Goal: Task Accomplishment & Management: Manage account settings

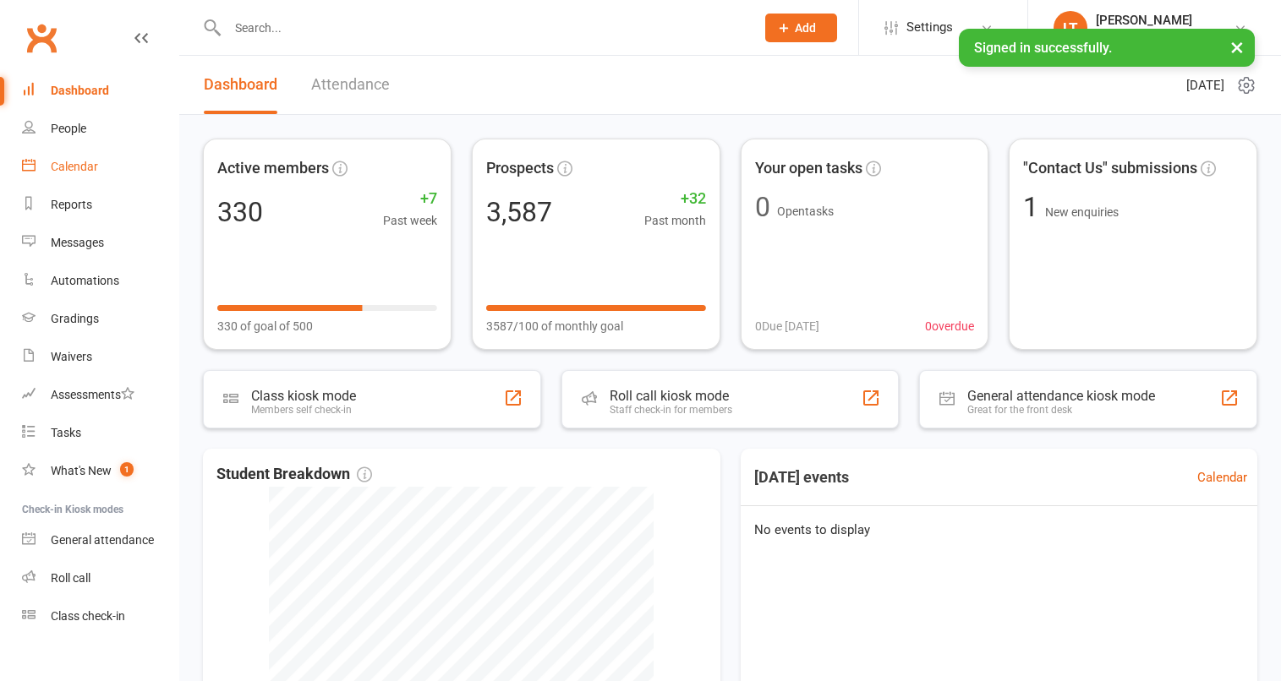
click at [117, 171] on link "Calendar" at bounding box center [100, 167] width 156 height 38
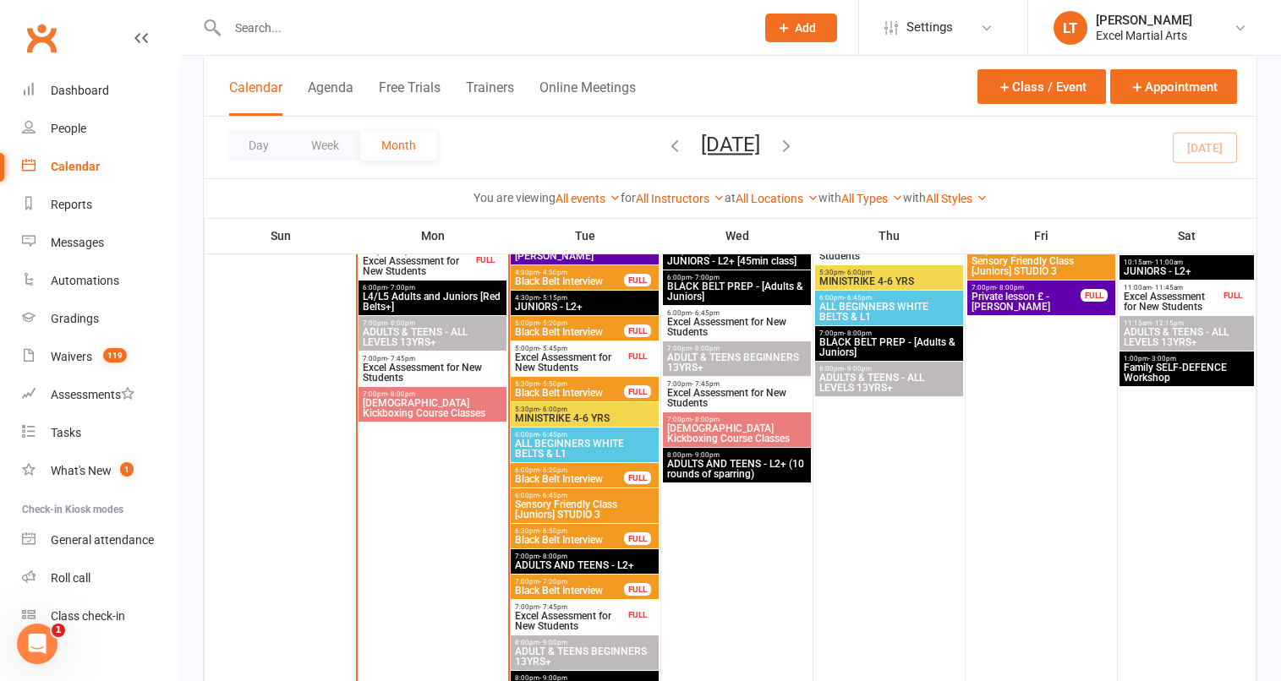
scroll to position [1279, 0]
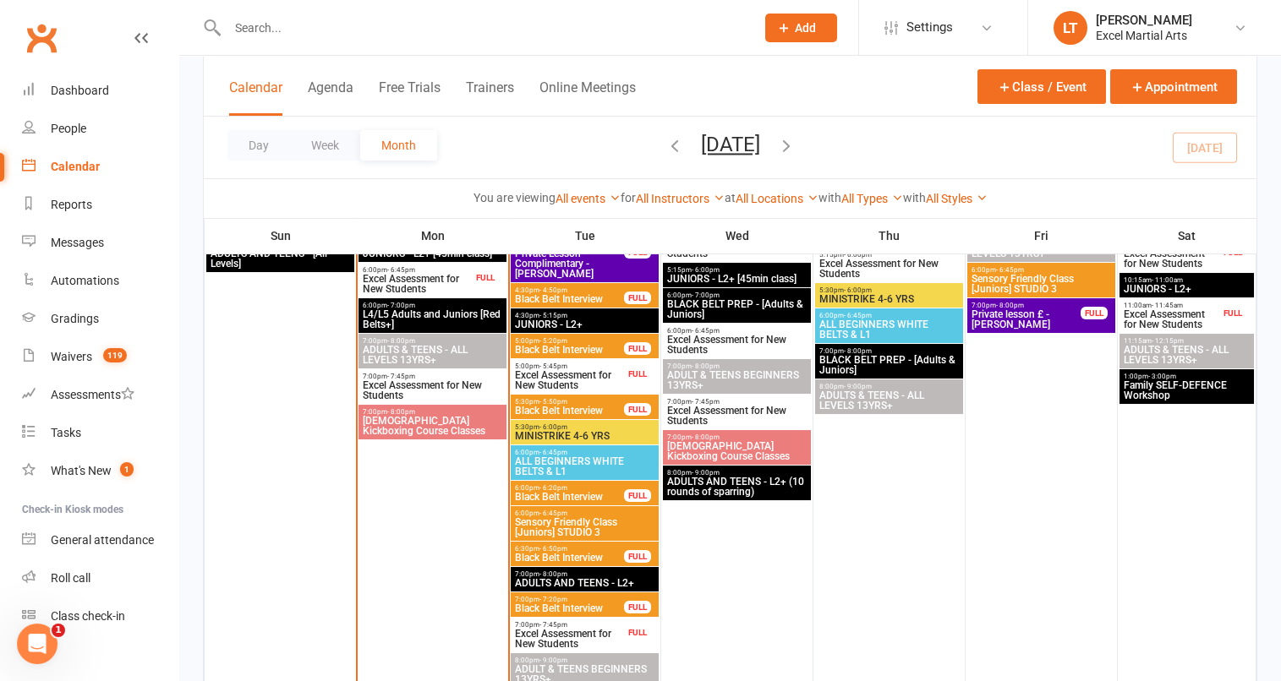
click at [1235, 386] on span "Family SELF-DEFENCE Workshop" at bounding box center [1187, 390] width 128 height 20
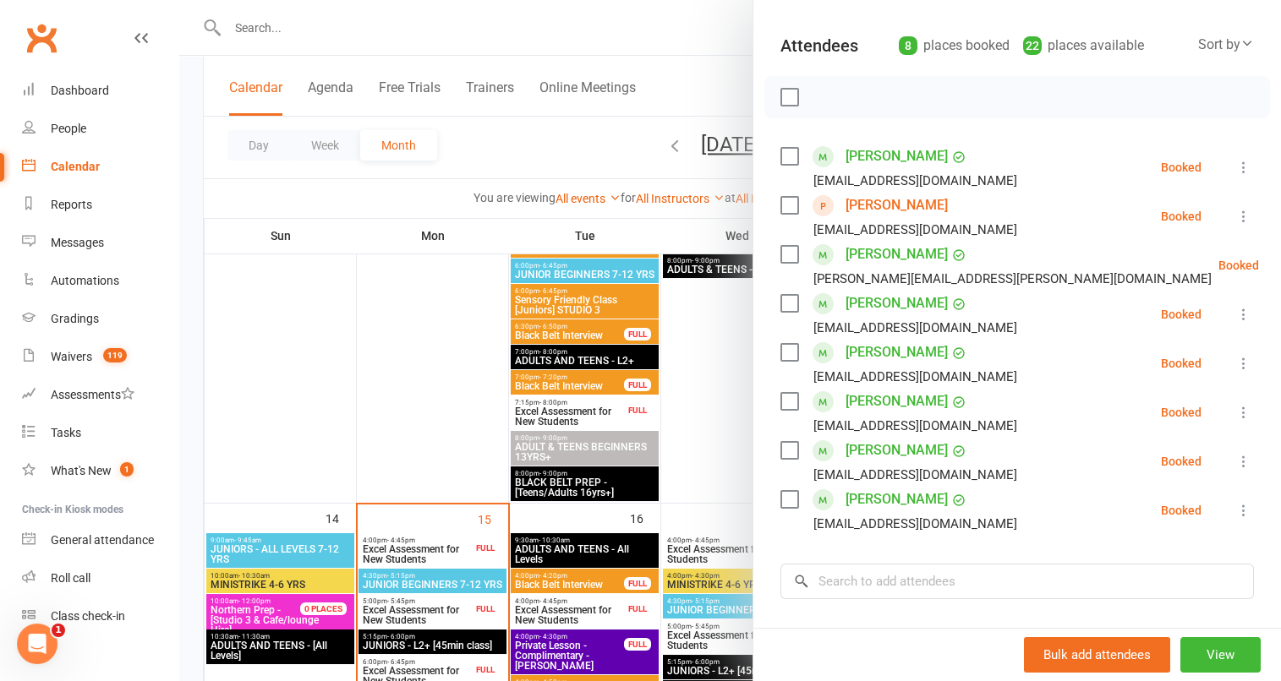
scroll to position [191, 0]
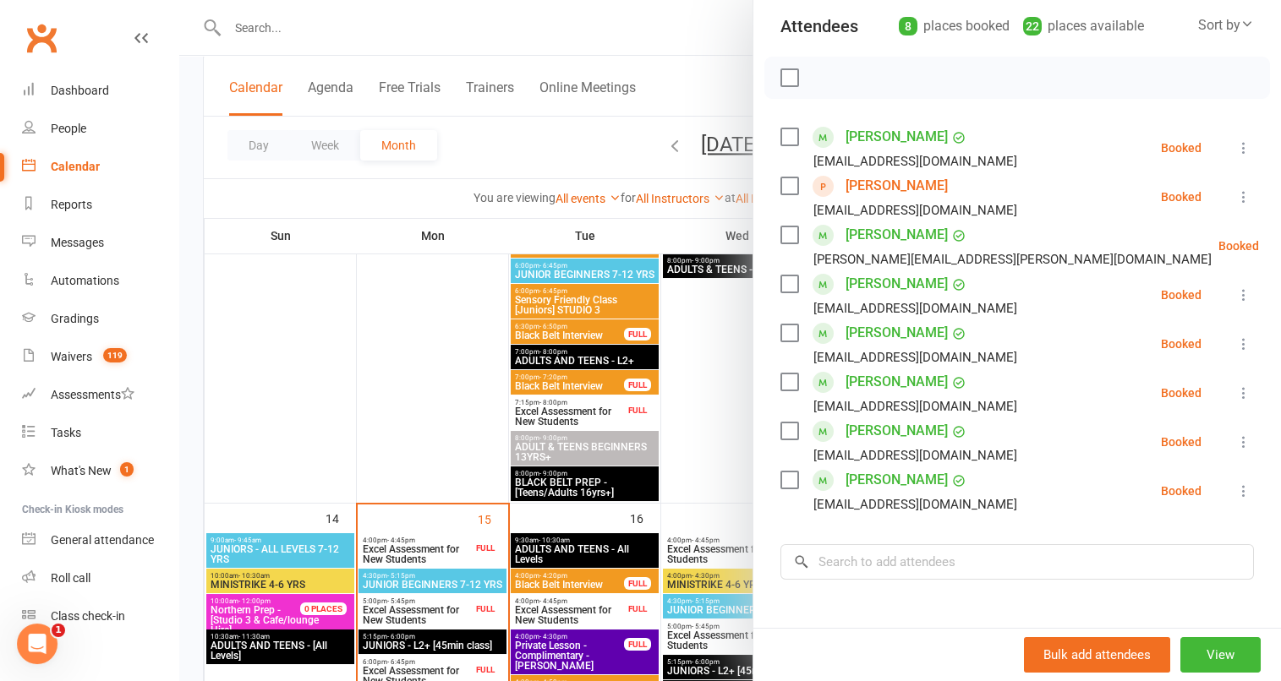
click at [532, 152] on div at bounding box center [730, 340] width 1102 height 681
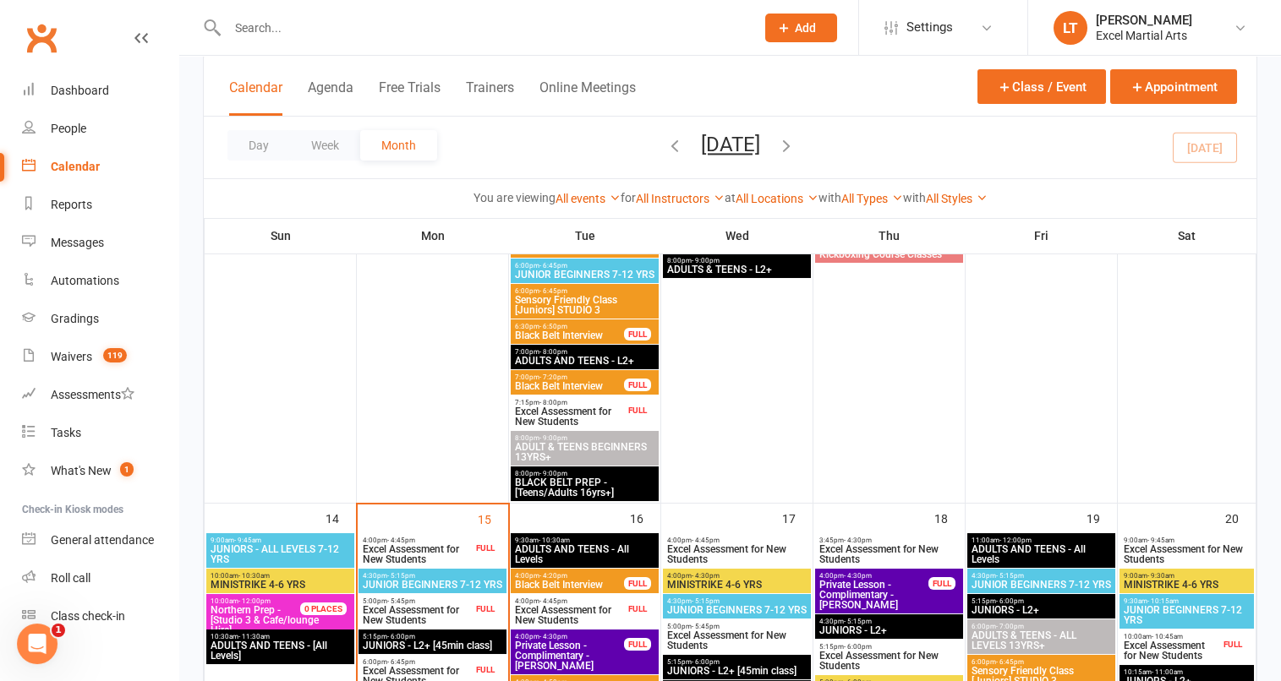
click at [467, 555] on span "Excel Assessment for New Students" at bounding box center [417, 555] width 111 height 20
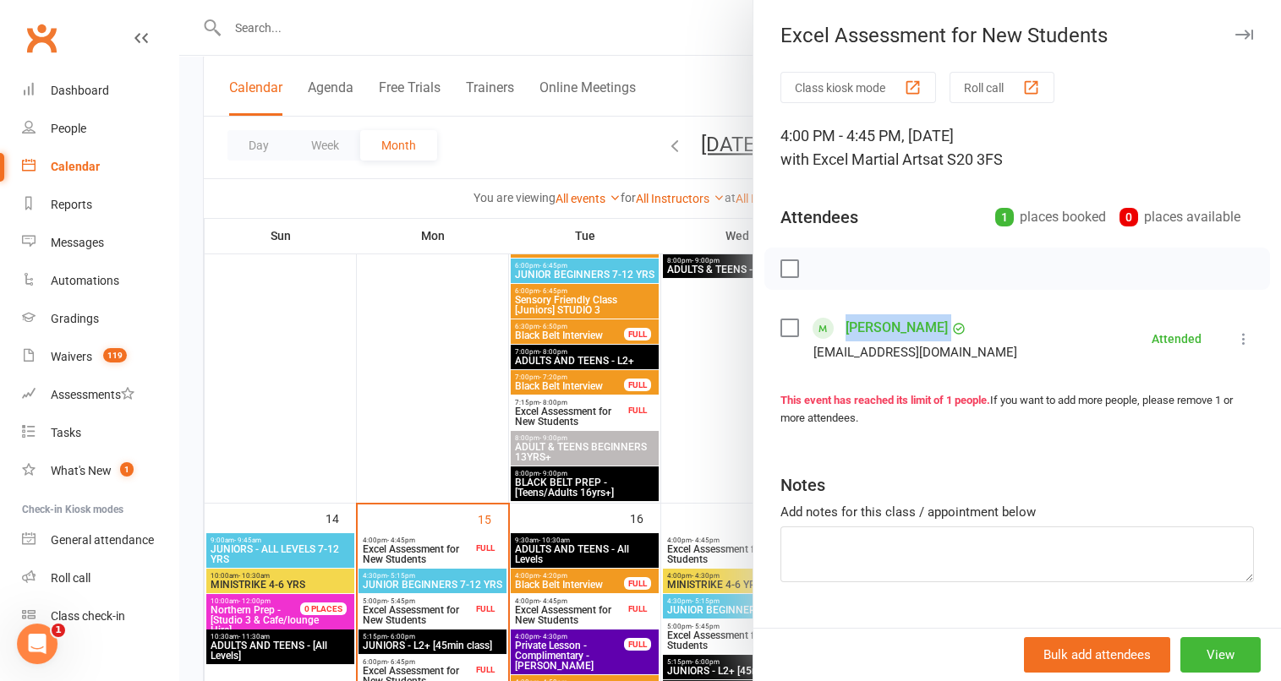
drag, startPoint x: 832, startPoint y: 329, endPoint x: 939, endPoint y: 337, distance: 106.9
click at [939, 337] on div "Ollie McilVanney Tommymc1991@hotmail.co.uk" at bounding box center [902, 339] width 244 height 49
copy div "Ollie McilVanney"
click at [441, 617] on div at bounding box center [730, 340] width 1102 height 681
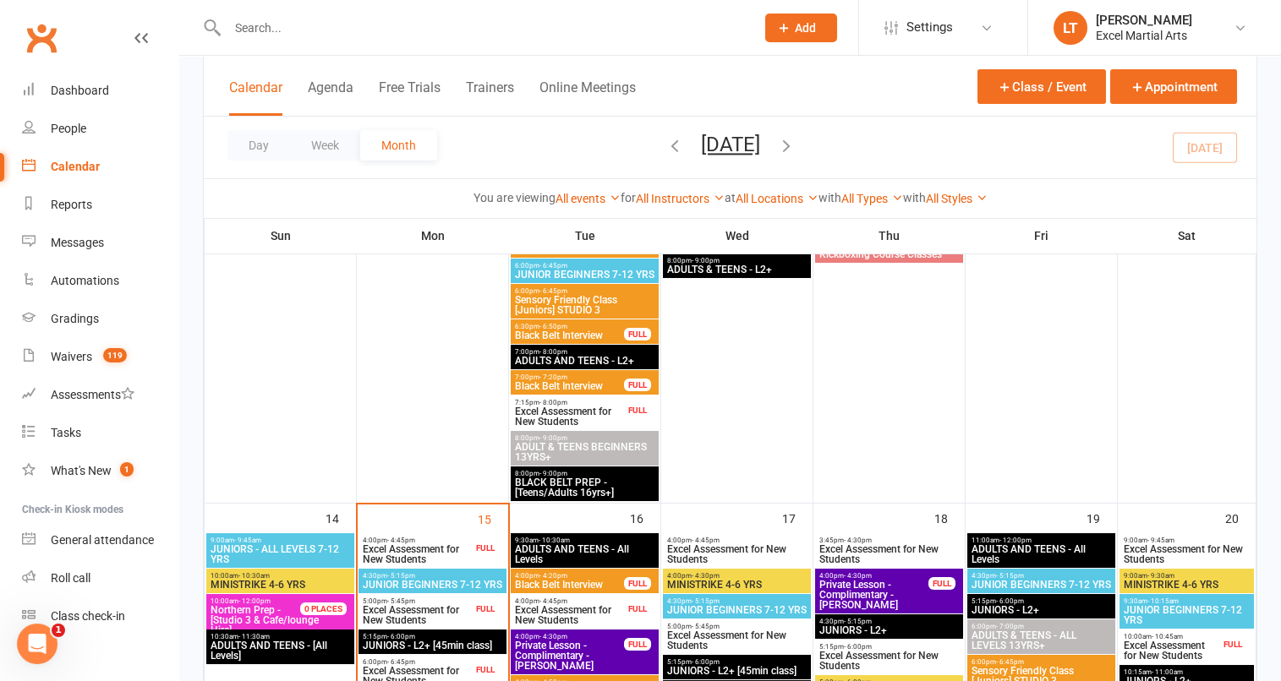
click at [441, 615] on span "Excel Assessment for New Students" at bounding box center [417, 615] width 111 height 20
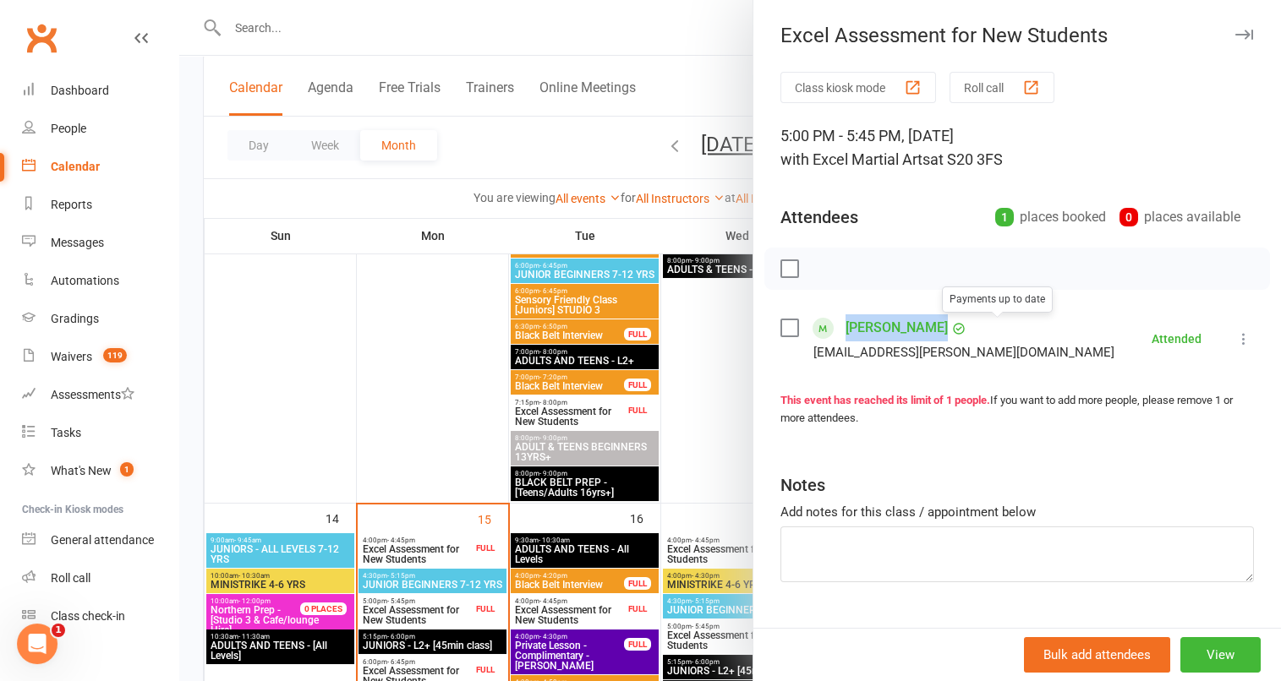
drag, startPoint x: 835, startPoint y: 320, endPoint x: 981, endPoint y: 321, distance: 146.3
click at [981, 321] on div "Christina Papageorgiou Payments up to date papageorgioy.christina@gmail.com" at bounding box center [950, 339] width 341 height 49
copy div "Christina Papageorgiou"
click at [882, 331] on link "Christina Papageorgiou" at bounding box center [897, 328] width 102 height 27
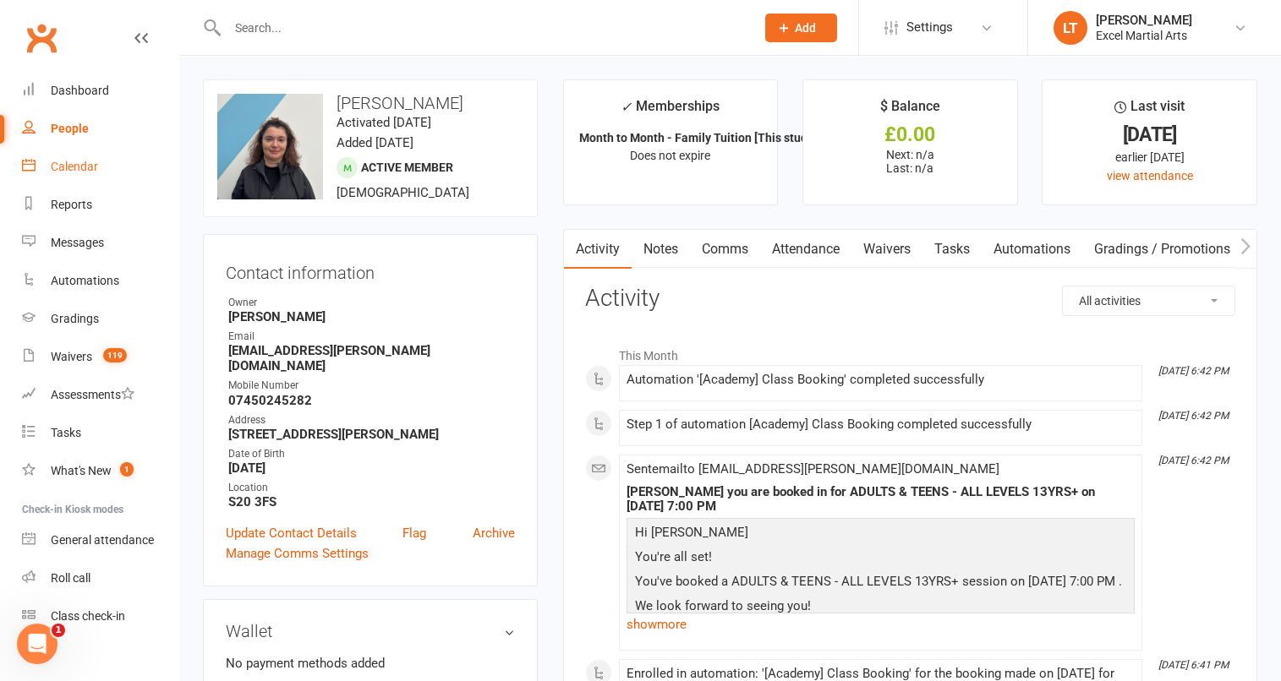
click at [105, 165] on link "Calendar" at bounding box center [100, 167] width 156 height 38
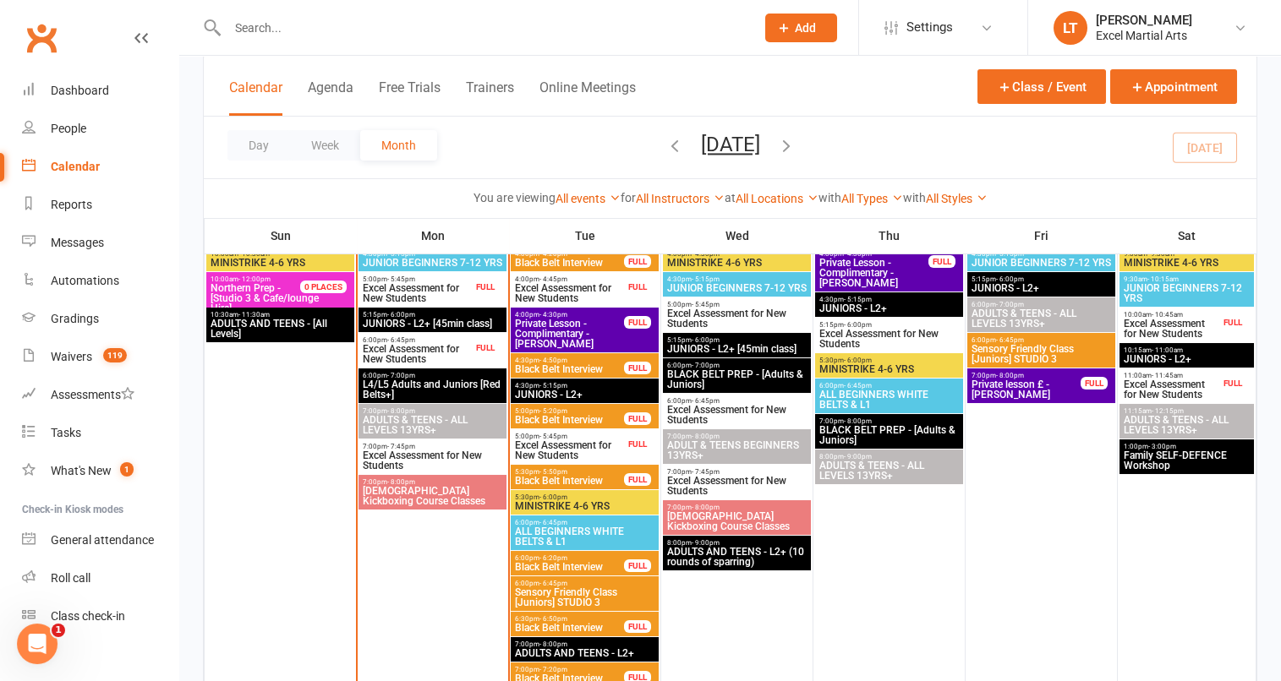
scroll to position [1216, 0]
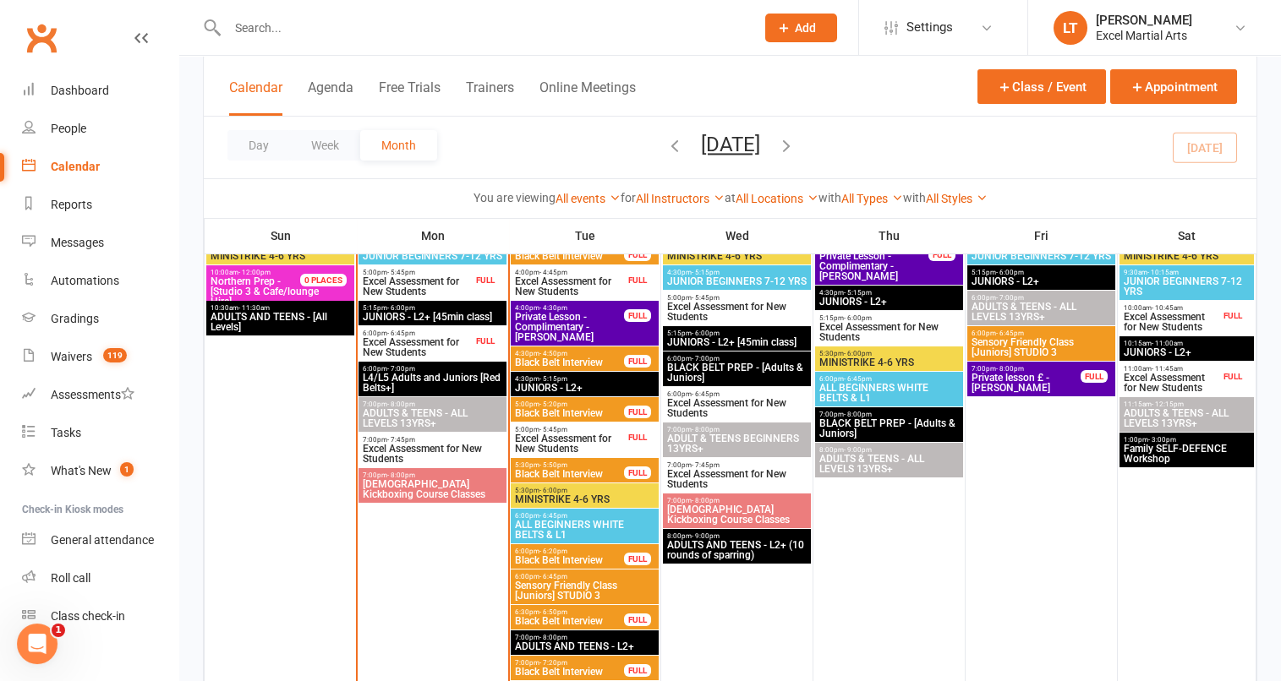
click at [1182, 464] on div "1:00pm - 3:00pm Family SELF-DEFENCE Workshop" at bounding box center [1186, 450] width 134 height 35
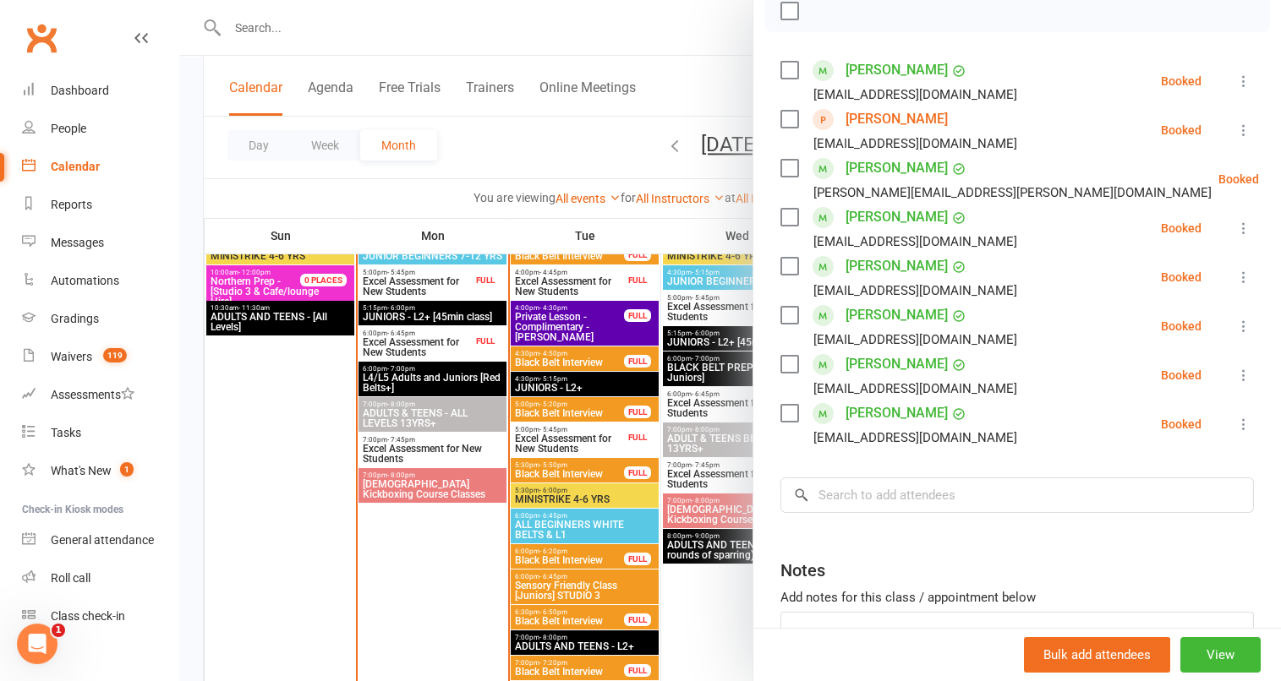
scroll to position [265, 0]
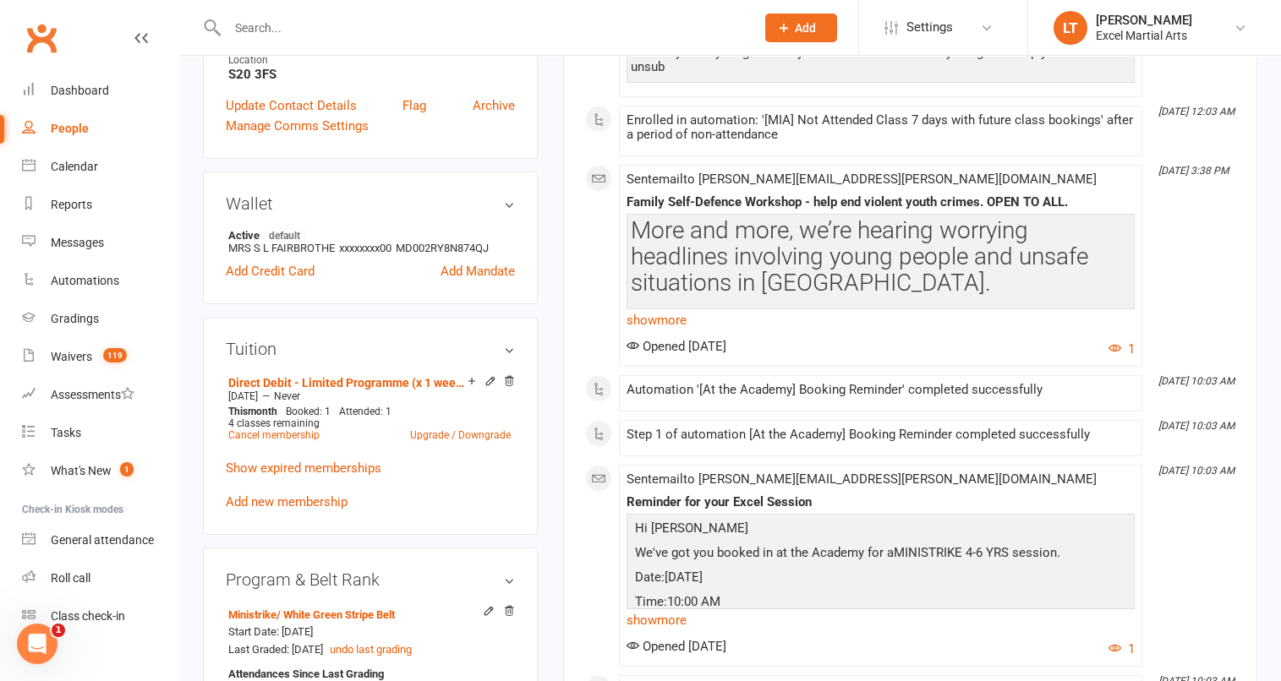
scroll to position [401, 0]
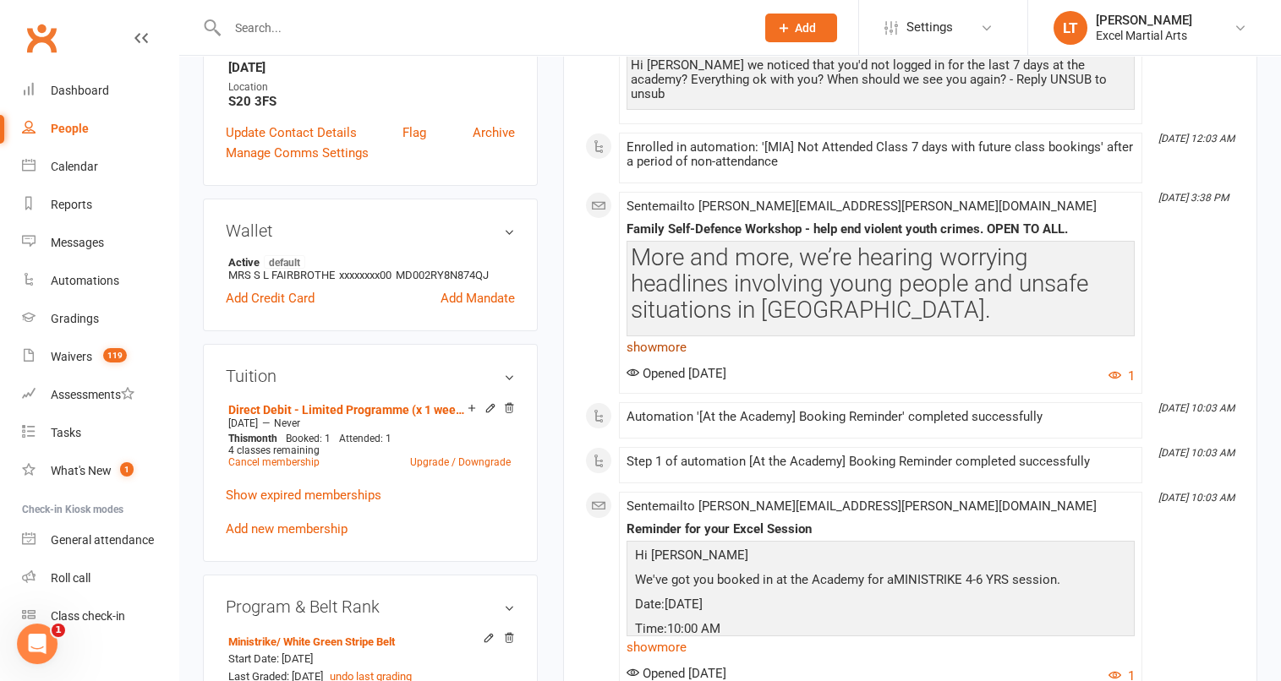
click at [692, 336] on link "show more" at bounding box center [881, 348] width 508 height 24
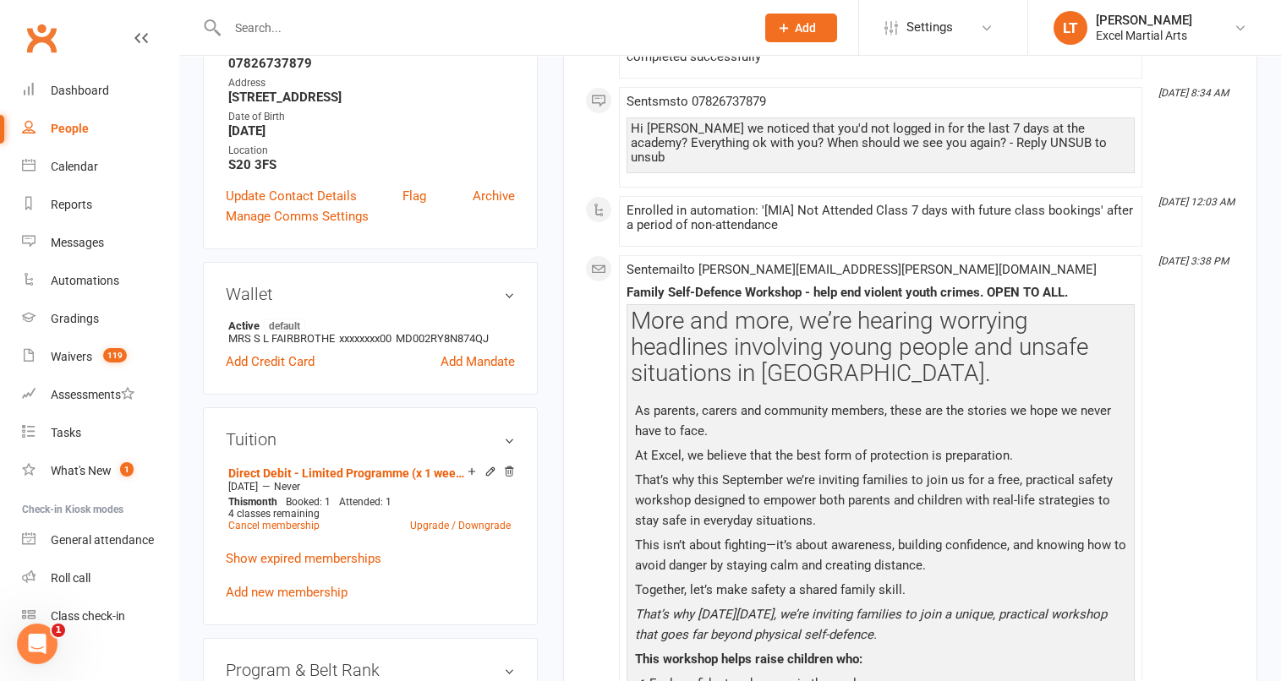
scroll to position [63, 0]
